Goal: Find specific page/section: Find specific page/section

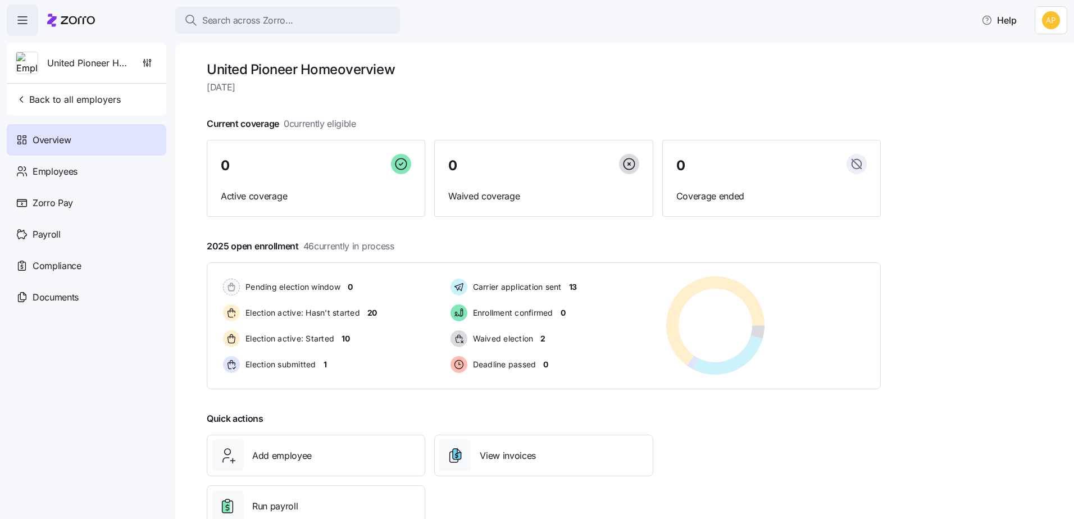
scroll to position [35, 0]
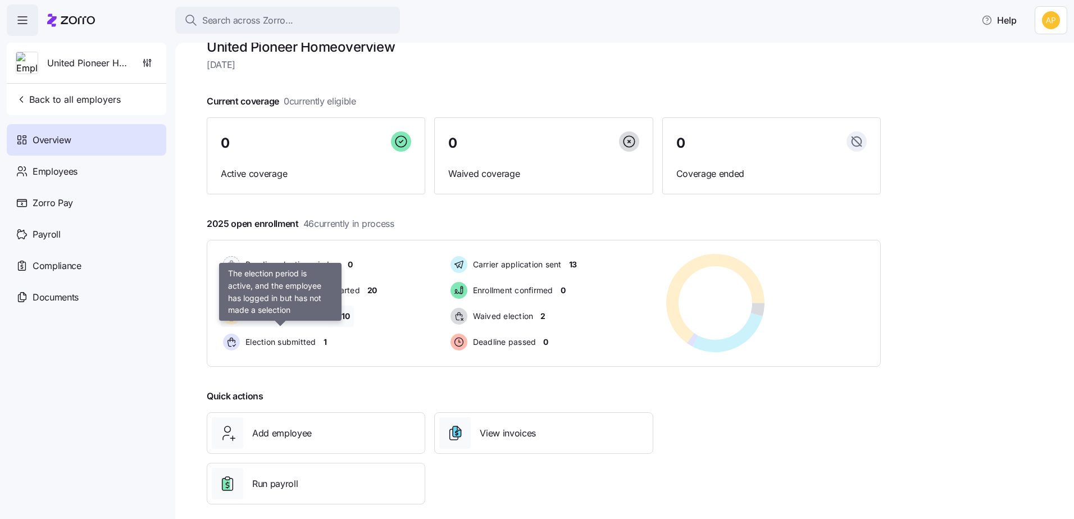
scroll to position [35, 0]
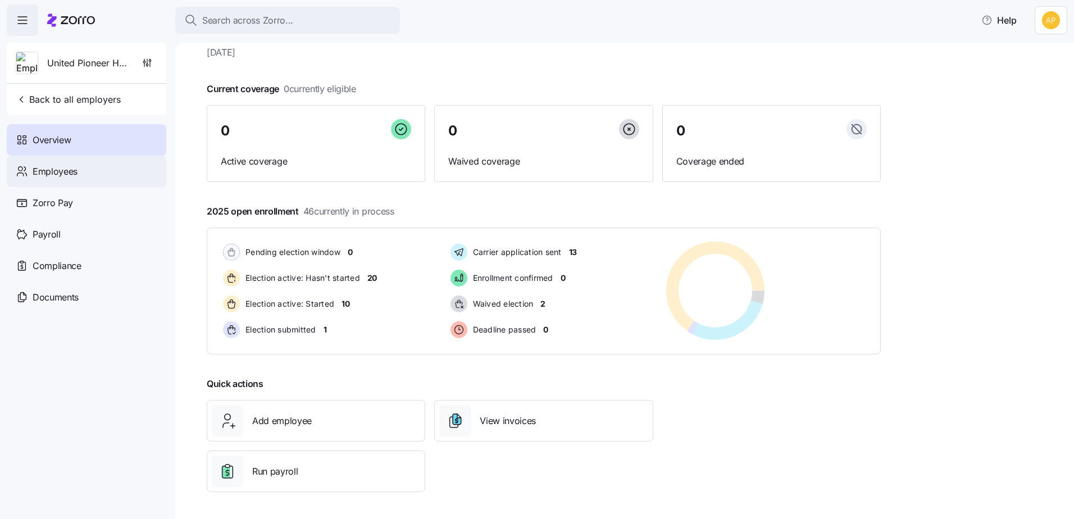
drag, startPoint x: 58, startPoint y: 158, endPoint x: 53, endPoint y: 161, distance: 6.1
click at [58, 158] on div "Employees" at bounding box center [87, 171] width 160 height 31
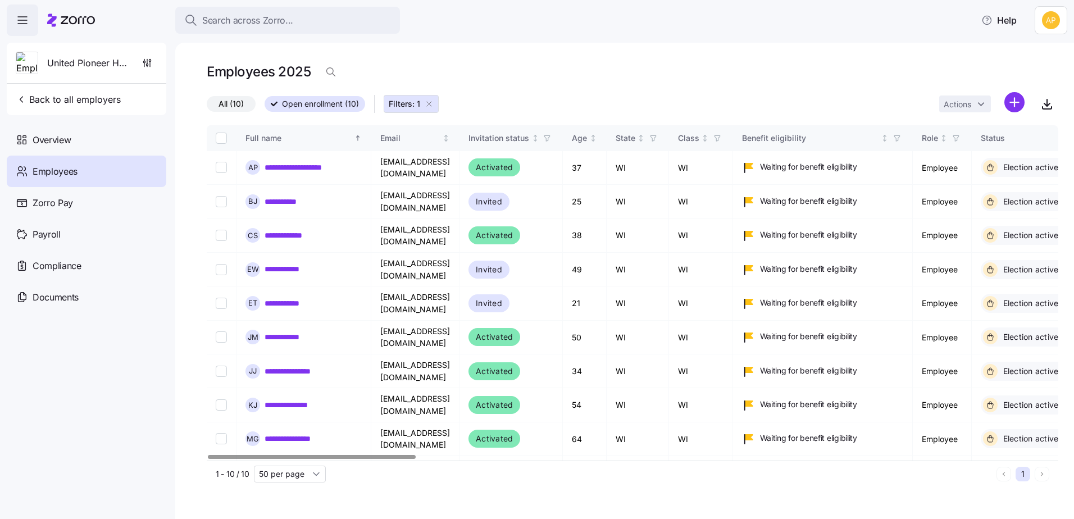
click at [207, 454] on div at bounding box center [632, 457] width 851 height 7
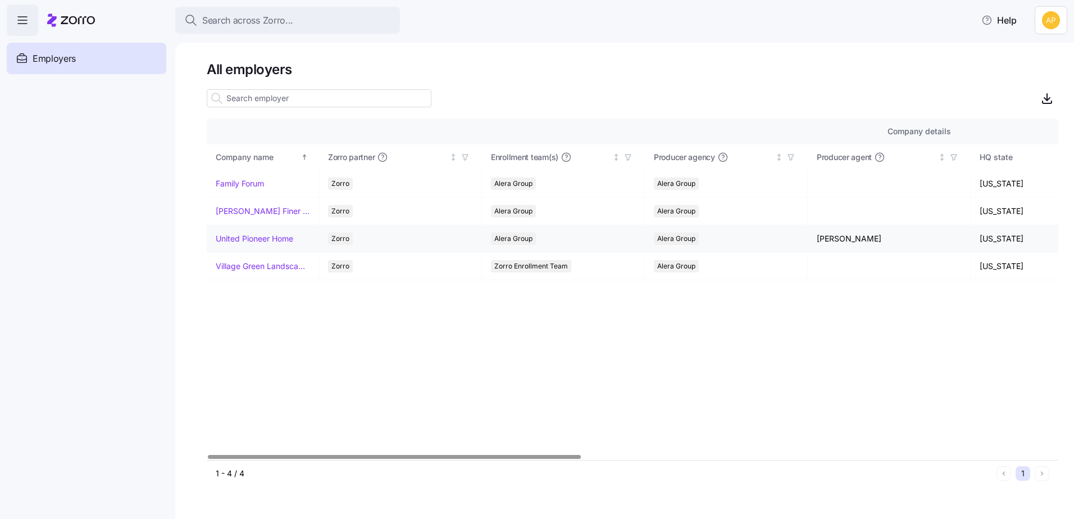
click at [267, 240] on link "United Pioneer Home" at bounding box center [255, 238] width 78 height 11
